Goal: Task Accomplishment & Management: Complete application form

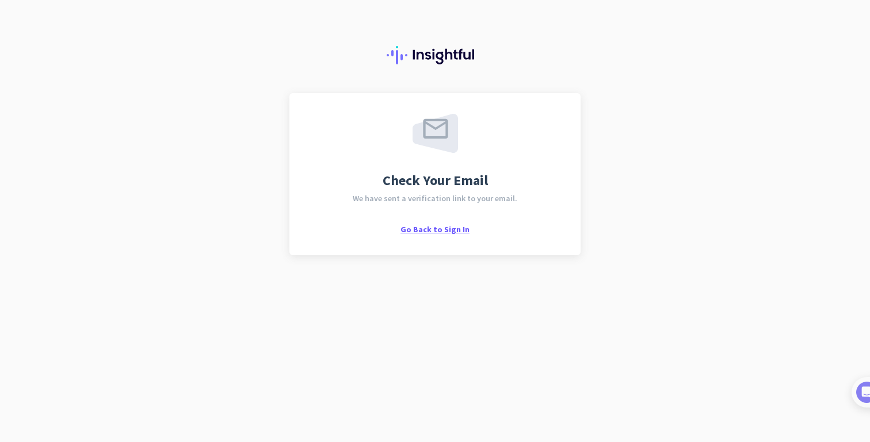
click at [435, 225] on span "Go Back to Sign In" at bounding box center [434, 229] width 69 height 10
click at [420, 230] on span "Go Back to Sign In" at bounding box center [434, 229] width 69 height 10
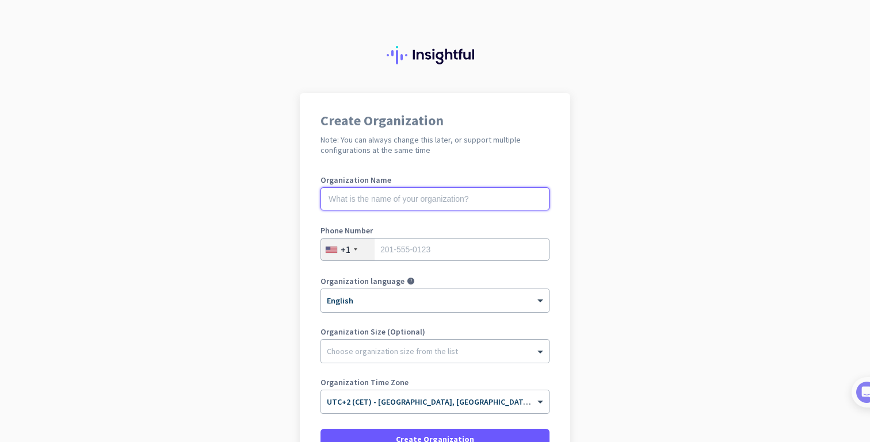
click at [378, 203] on input "text" at bounding box center [434, 199] width 229 height 23
type input "TestCSV"
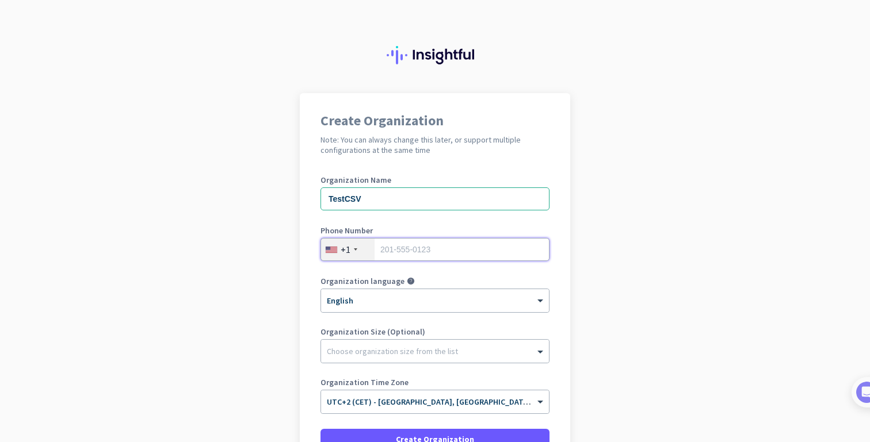
click at [401, 250] on input "tel" at bounding box center [434, 249] width 229 height 23
click at [351, 247] on div "+1" at bounding box center [347, 250] width 53 height 22
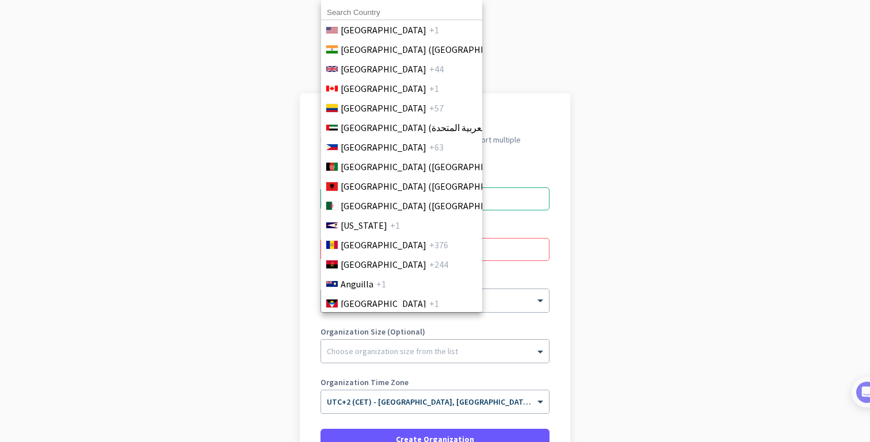
click at [364, 19] on input at bounding box center [401, 12] width 161 height 15
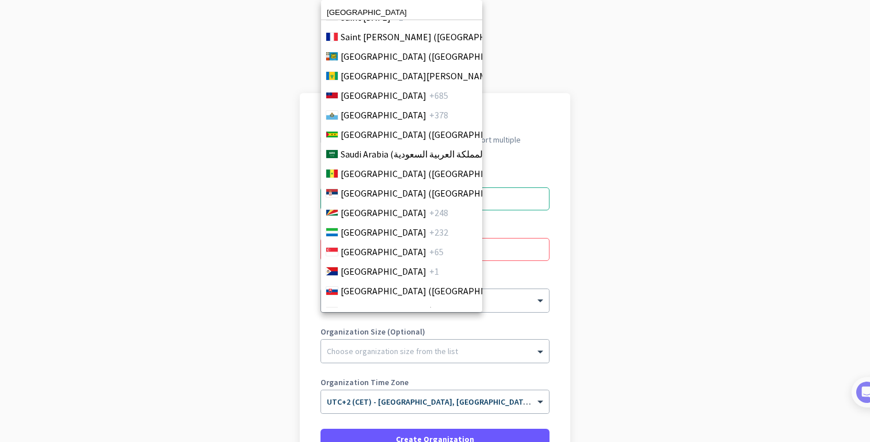
scroll to position [3718, 0]
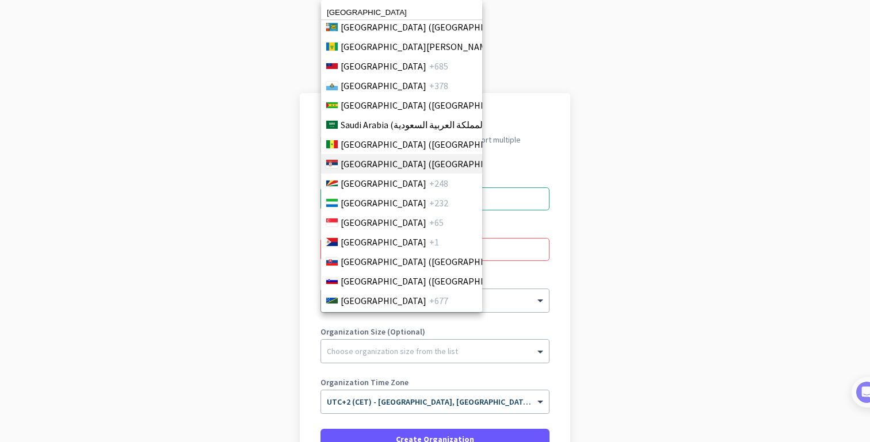
type input "[GEOGRAPHIC_DATA]"
click at [372, 167] on span "[GEOGRAPHIC_DATA] ([GEOGRAPHIC_DATA])" at bounding box center [429, 164] width 179 height 14
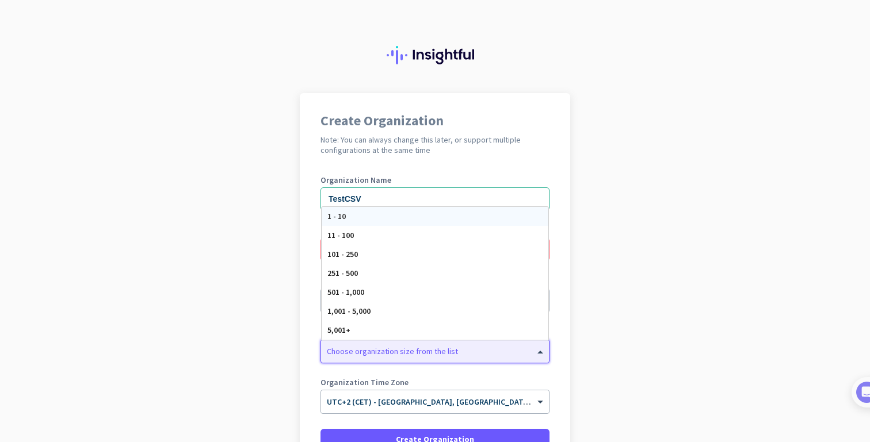
click at [370, 354] on div "Choose organization size from the list" at bounding box center [392, 351] width 131 height 10
click at [360, 213] on div "1 - 10" at bounding box center [435, 216] width 227 height 19
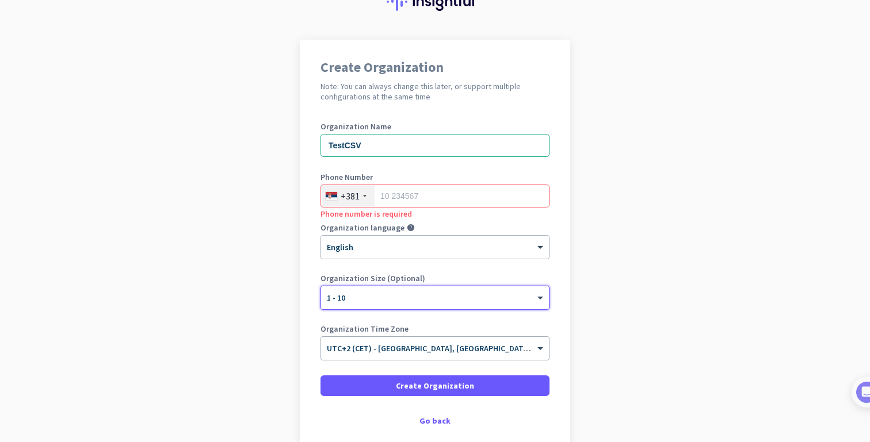
scroll to position [94, 0]
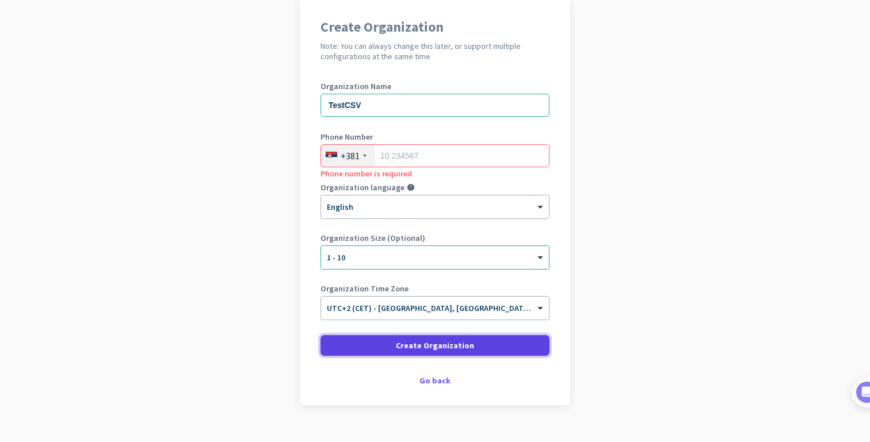
click at [411, 343] on span "Create Organization" at bounding box center [435, 346] width 78 height 12
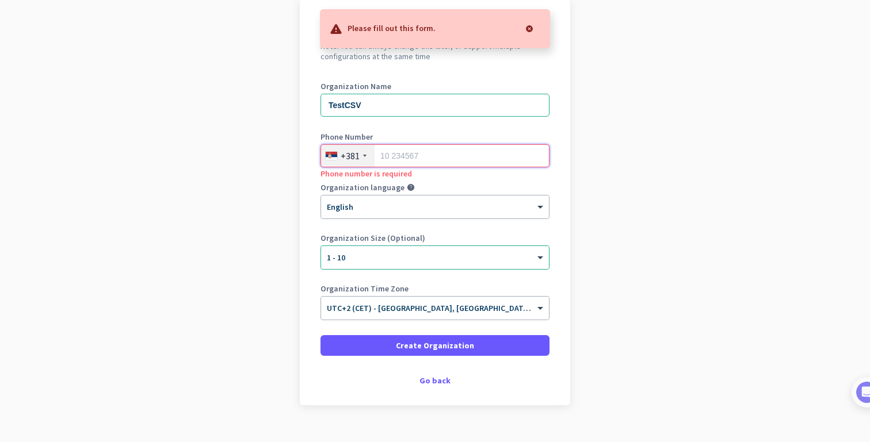
click at [395, 163] on input "tel" at bounding box center [434, 155] width 229 height 23
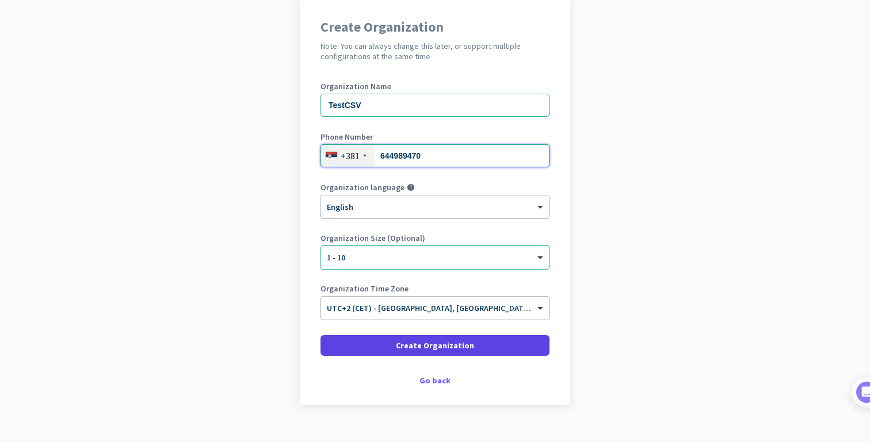
type input "644989470"
click at [401, 343] on span "Create Organization" at bounding box center [435, 346] width 78 height 12
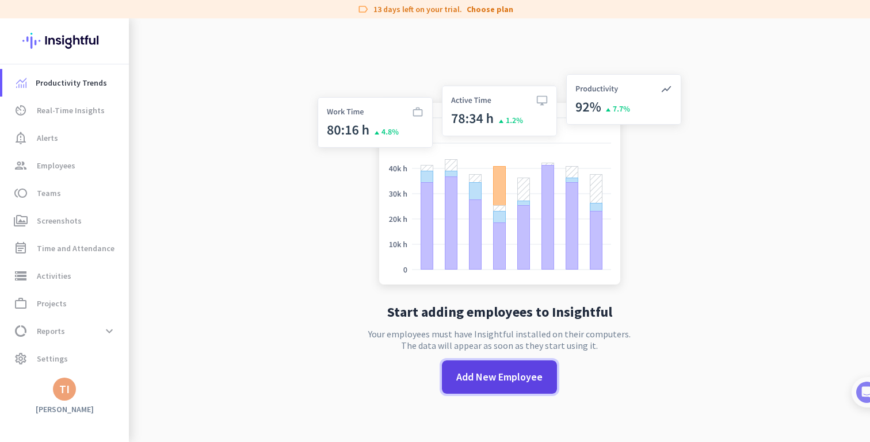
click at [480, 372] on span "Add New Employee" at bounding box center [499, 377] width 86 height 15
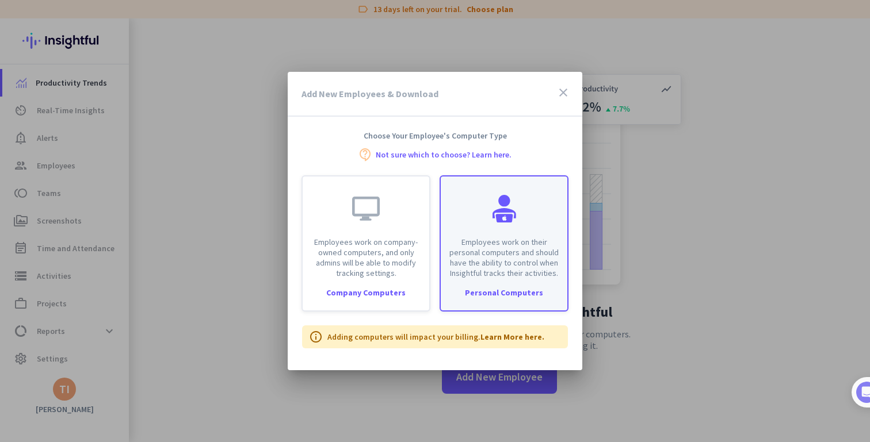
click at [487, 282] on div "Employees work on their personal computers and should have the ability to contr…" at bounding box center [503, 243] width 129 height 136
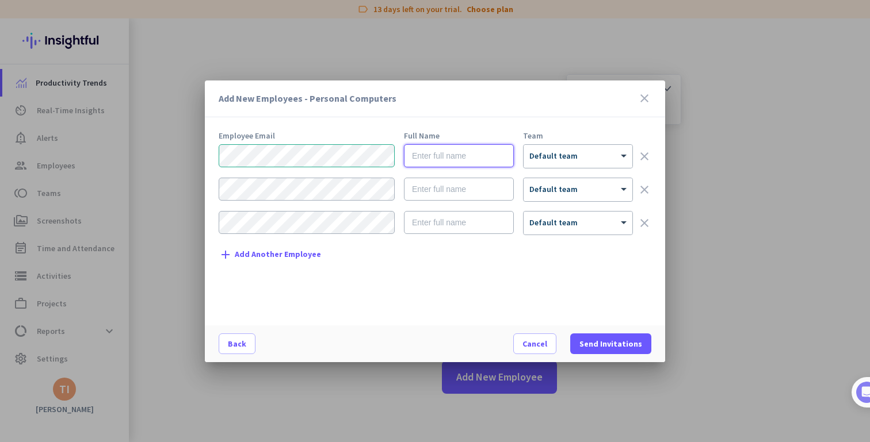
click at [453, 159] on input "text" at bounding box center [459, 155] width 110 height 23
type input "Tijana 1"
click at [391, 158] on div at bounding box center [307, 156] width 176 height 24
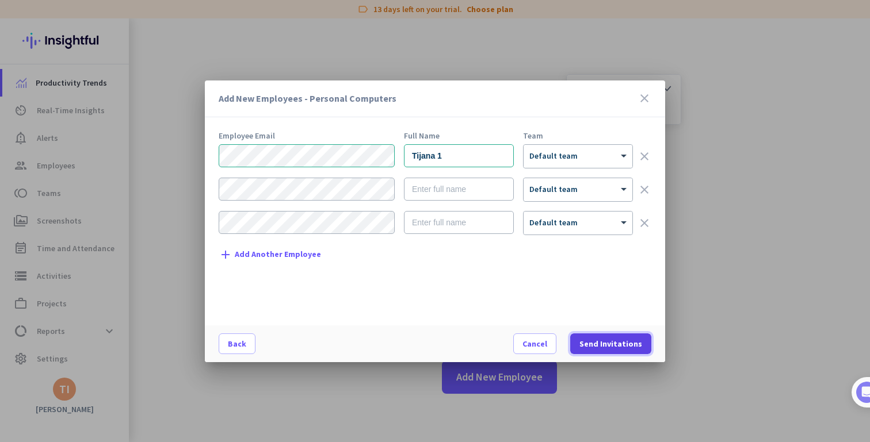
click at [607, 349] on span "Send Invitations" at bounding box center [610, 344] width 63 height 12
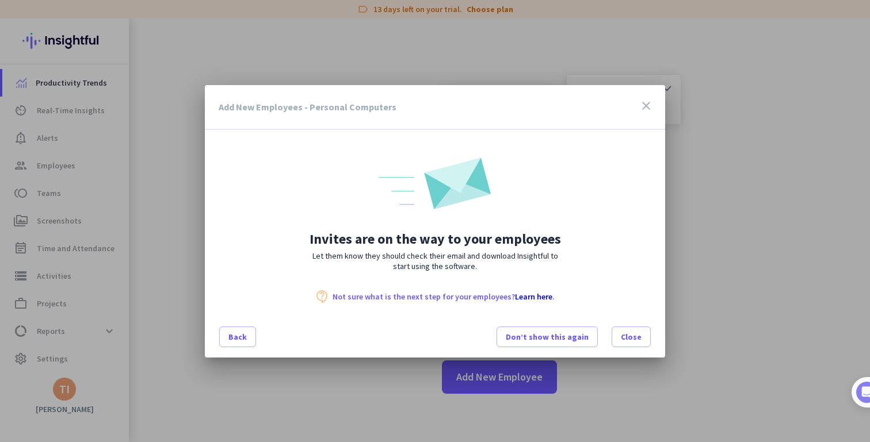
click at [0, 442] on nordpass-portal at bounding box center [0, 442] width 0 height 0
click at [630, 338] on span "Close" at bounding box center [631, 337] width 21 height 12
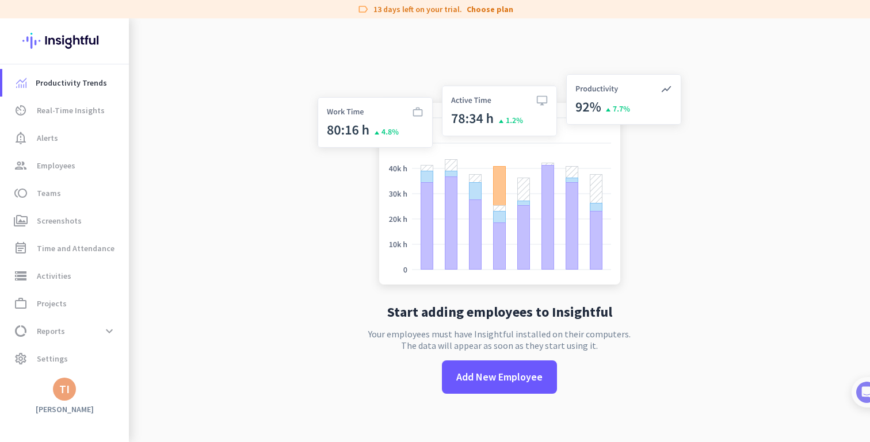
click at [53, 396] on app-letter-avatar "TI" at bounding box center [64, 389] width 23 height 23
